Goal: Task Accomplishment & Management: Use online tool/utility

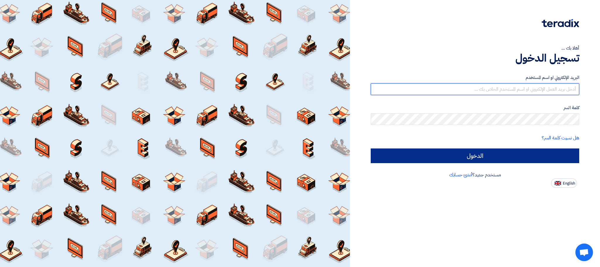
type input "[EMAIL_ADDRESS][DOMAIN_NAME]"
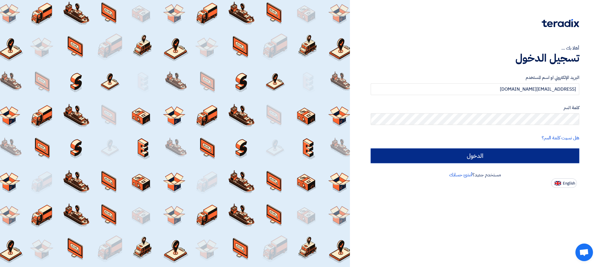
click at [496, 157] on input "الدخول" at bounding box center [475, 155] width 209 height 15
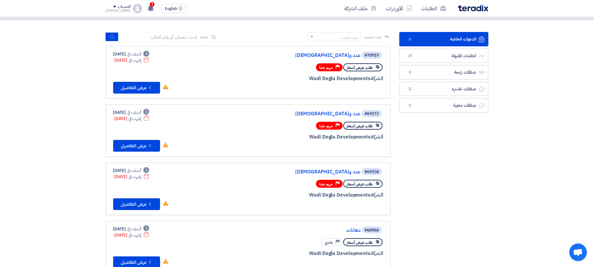
scroll to position [38, 0]
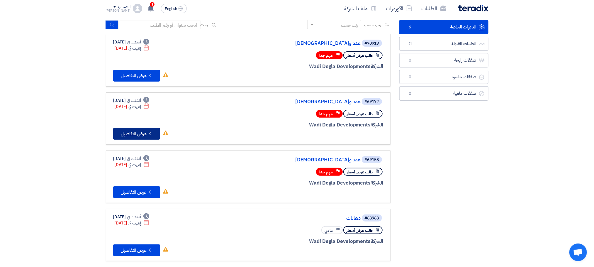
click at [135, 135] on button "Check details عرض التفاصيل" at bounding box center [136, 134] width 47 height 12
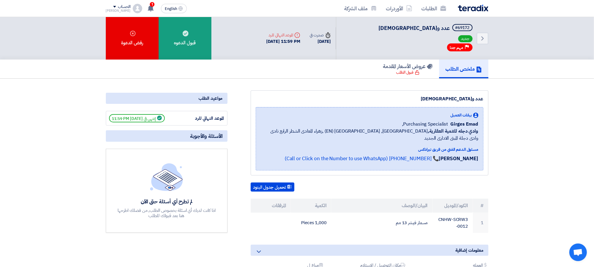
click at [462, 65] on h5 "ملخص الطلب" at bounding box center [463, 68] width 36 height 7
click at [271, 182] on button "تحميل جدول البنود" at bounding box center [273, 186] width 44 height 9
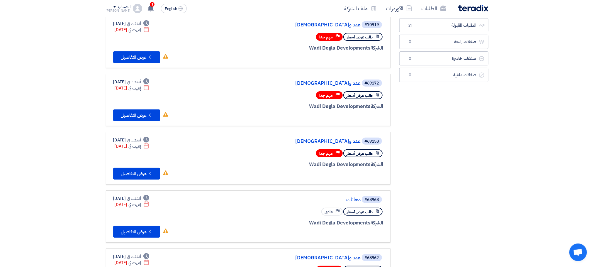
scroll to position [68, 0]
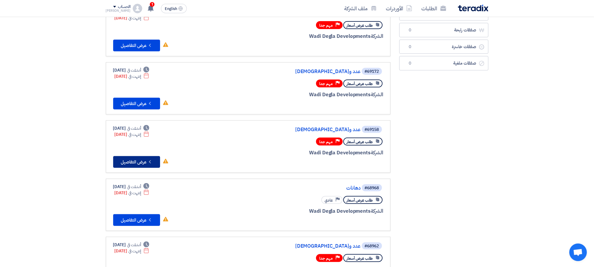
click at [134, 159] on button "Check details عرض التفاصيل" at bounding box center [136, 162] width 47 height 12
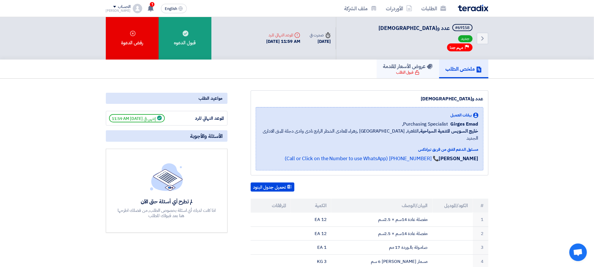
click at [401, 68] on h5 "عروض الأسعار المقدمة" at bounding box center [408, 66] width 50 height 7
click at [465, 63] on link "ملخص الطلب" at bounding box center [463, 68] width 49 height 19
click at [402, 69] on div "قبول الطلب" at bounding box center [407, 72] width 23 height 6
